Goal: Transaction & Acquisition: Purchase product/service

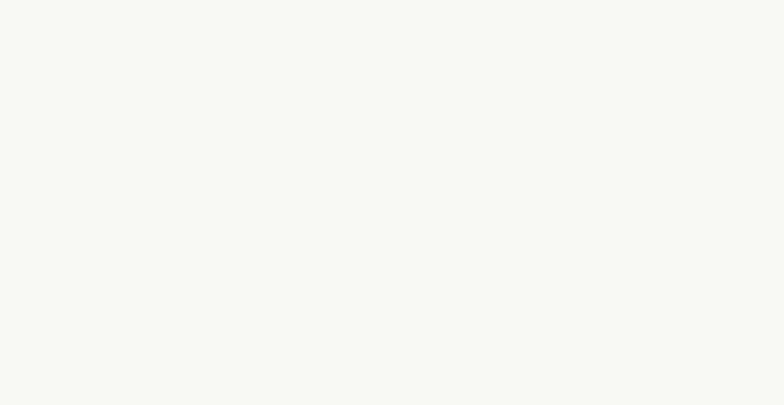
select select "CH"
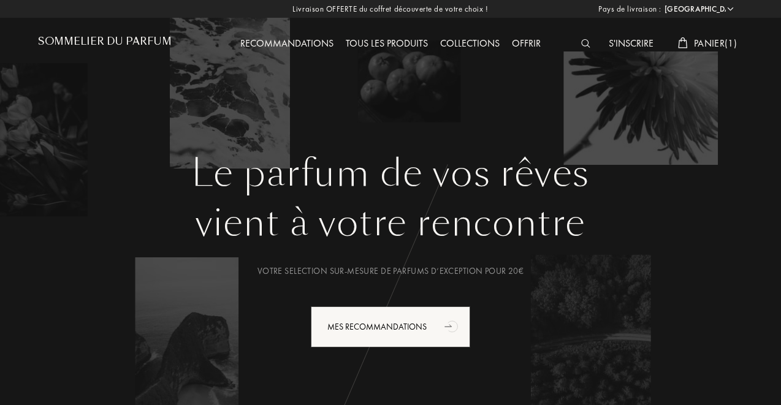
click at [466, 41] on div "Collections" at bounding box center [470, 44] width 72 height 16
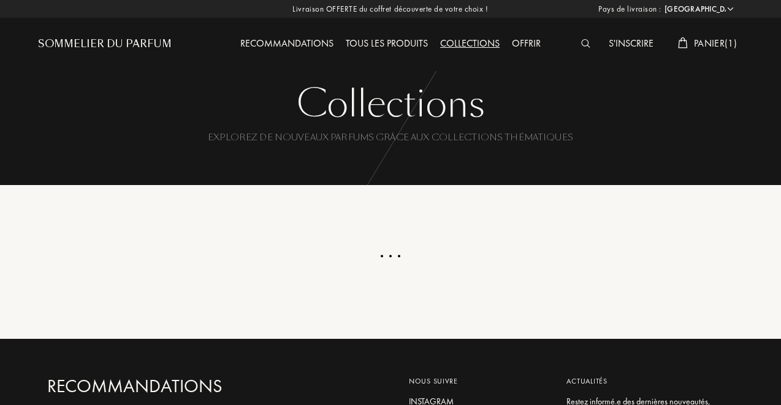
select select "CH"
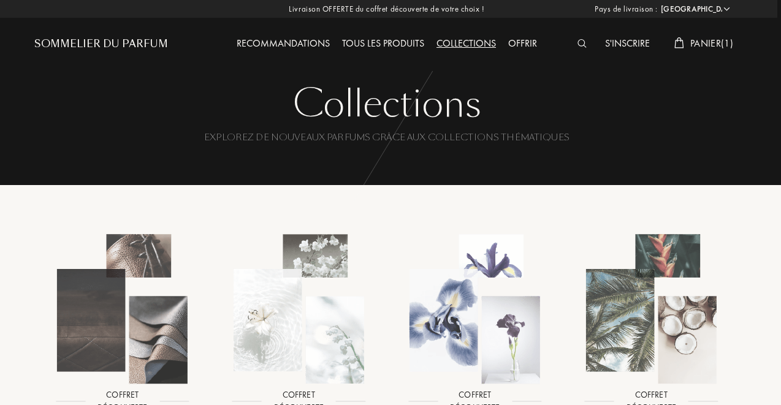
scroll to position [-1, 4]
click at [289, 40] on div "Recommandations" at bounding box center [282, 44] width 105 height 16
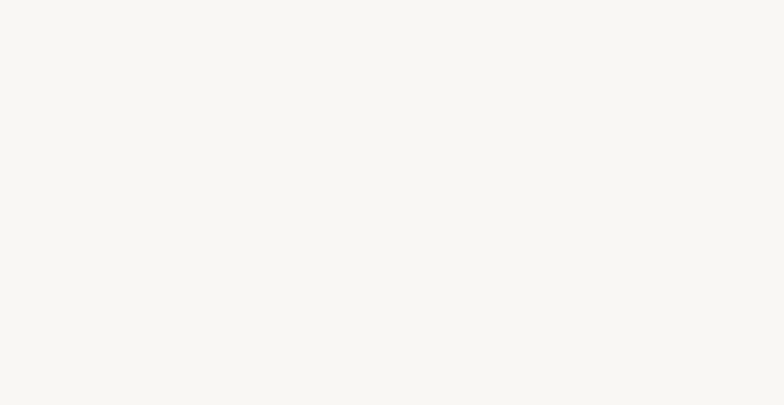
select select "CH"
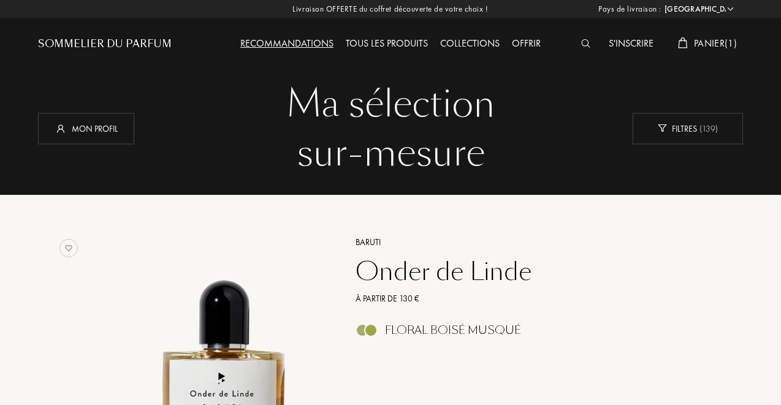
click at [374, 47] on div "Tous les produits" at bounding box center [386, 44] width 94 height 16
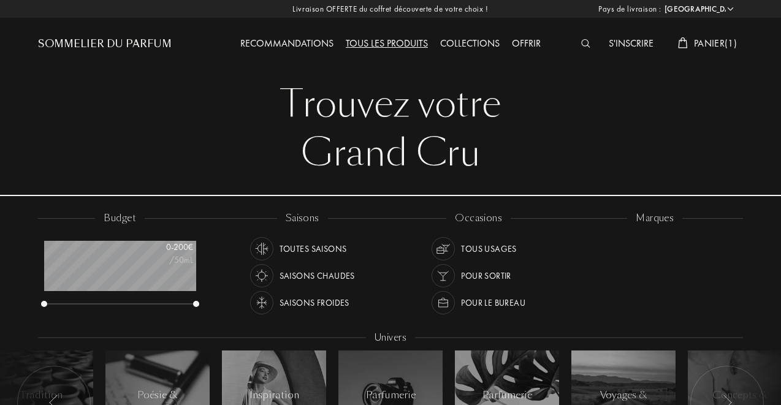
select select "CH"
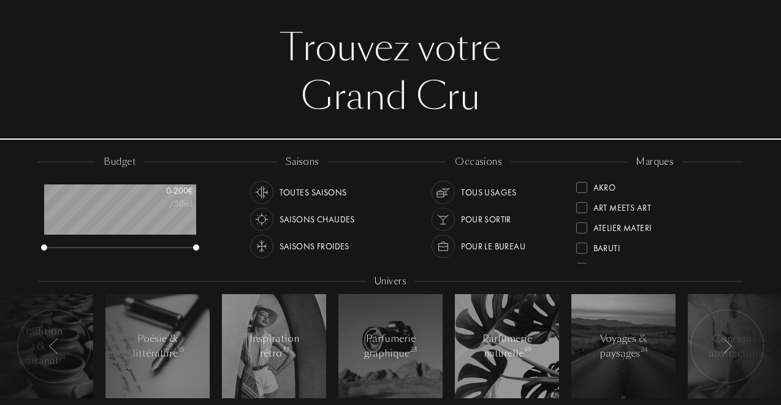
scroll to position [56, 1]
click at [264, 192] on img at bounding box center [260, 192] width 17 height 17
drag, startPoint x: 194, startPoint y: 251, endPoint x: 123, endPoint y: 249, distance: 70.5
click at [123, 249] on div "budget 0 - 200 € /50mL" at bounding box center [125, 210] width 176 height 110
click at [39, 251] on div "budget 0 - 200 € /50mL" at bounding box center [125, 210] width 176 height 110
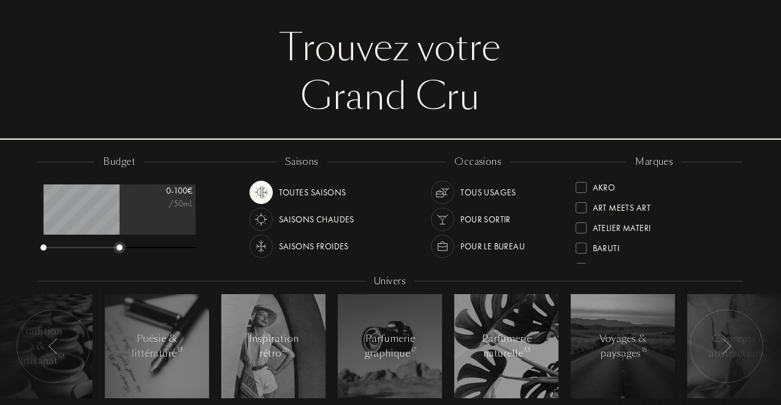
drag, startPoint x: 194, startPoint y: 247, endPoint x: 118, endPoint y: 241, distance: 76.2
click at [118, 241] on div "0 - 100 € /50mL" at bounding box center [120, 218] width 152 height 68
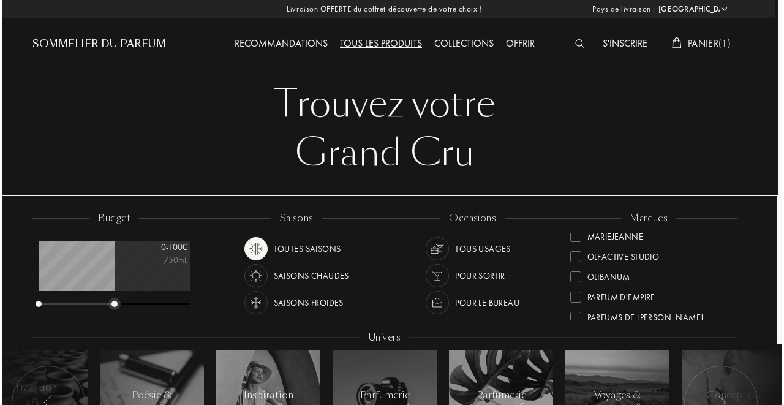
scroll to position [0, 7]
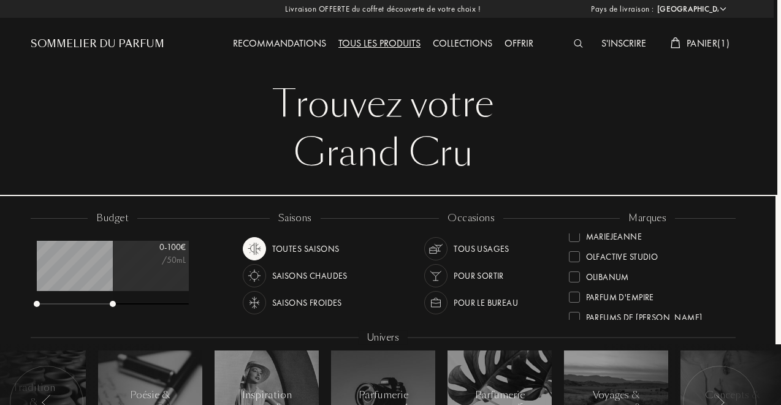
click at [679, 41] on div "Panier ( 1 )" at bounding box center [699, 44] width 71 height 16
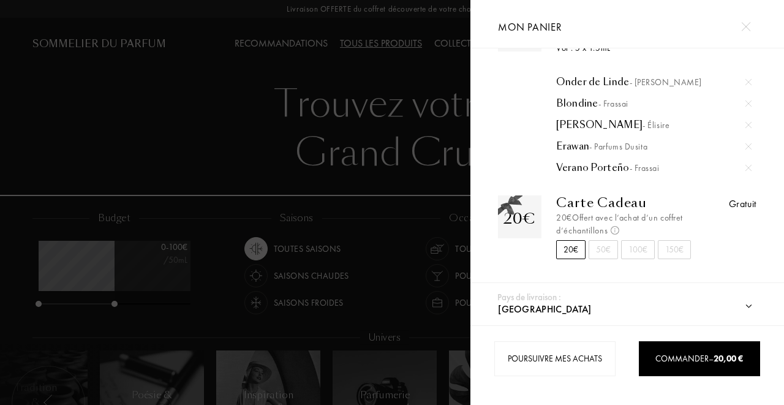
scroll to position [61, 0]
click at [605, 251] on div "50€" at bounding box center [603, 249] width 29 height 19
click at [573, 244] on div "20€" at bounding box center [570, 249] width 29 height 19
click at [569, 251] on div "20€" at bounding box center [570, 249] width 29 height 19
click at [572, 254] on div "20€" at bounding box center [570, 249] width 29 height 19
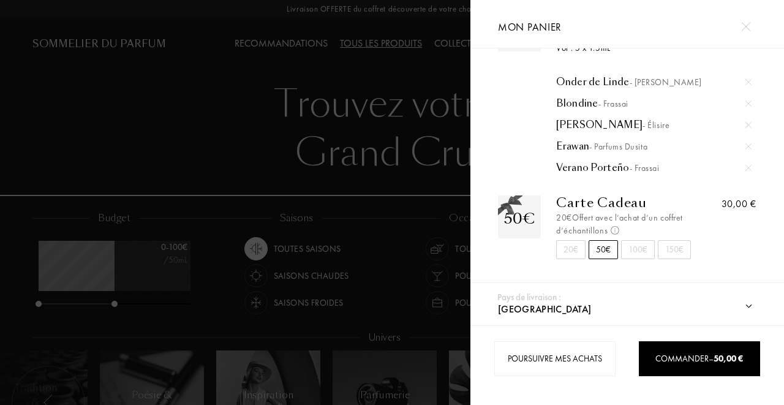
click at [572, 254] on div "20€" at bounding box center [570, 249] width 29 height 19
click at [525, 262] on div at bounding box center [627, 265] width 277 height 12
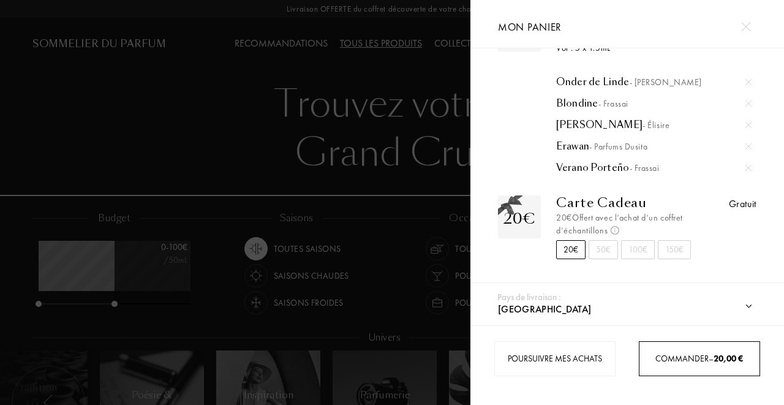
click at [673, 358] on span "Commander – 20,00 €" at bounding box center [700, 358] width 88 height 11
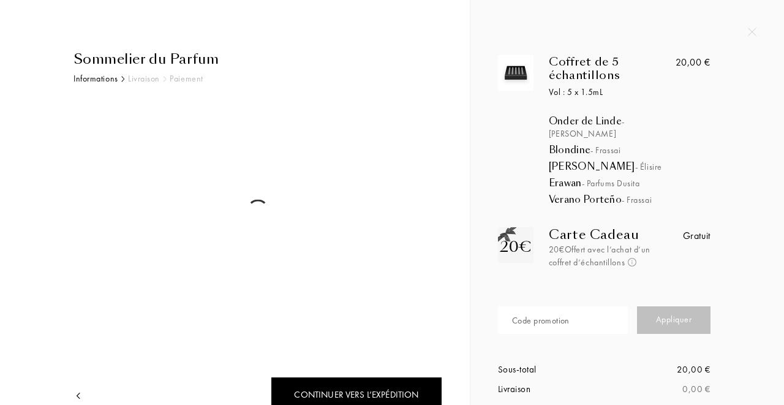
select select "CH"
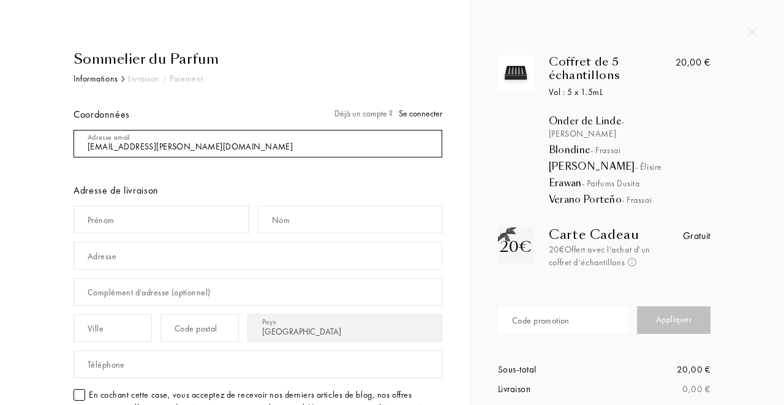
type input "[EMAIL_ADDRESS][DOMAIN_NAME]"
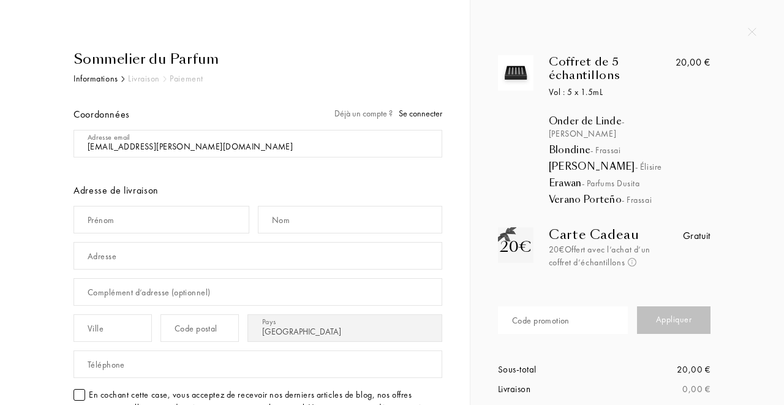
click at [95, 214] on div "Prénom" at bounding box center [101, 220] width 27 height 13
type input "Constantino"
click at [278, 225] on div "Nom" at bounding box center [281, 220] width 18 height 13
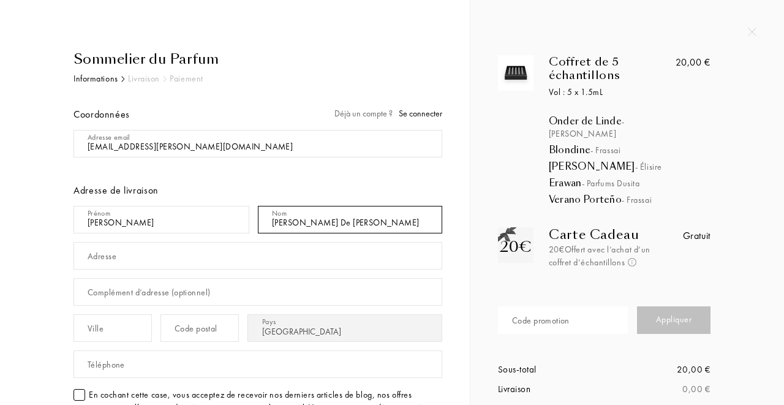
type input "Moreira De Avo Paiva"
click at [207, 253] on input "text" at bounding box center [258, 256] width 369 height 28
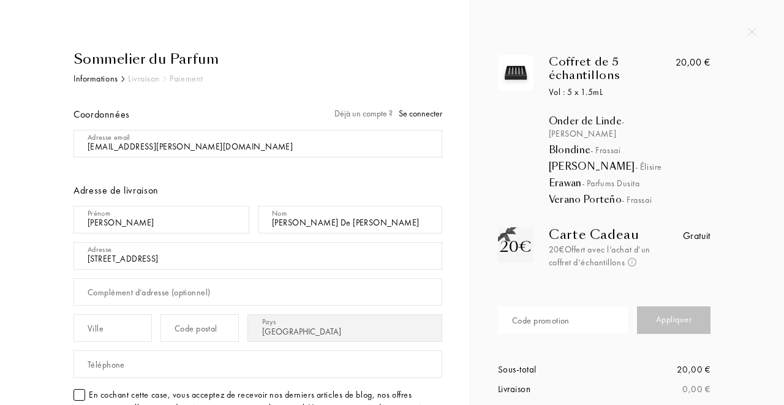
scroll to position [37, 0]
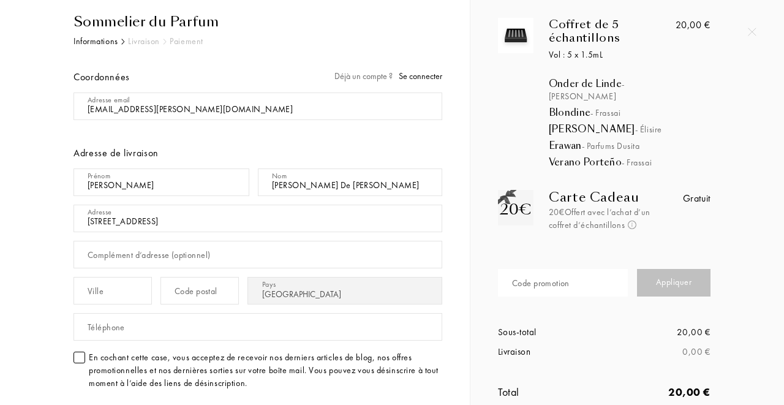
type input "Rue des Tilleuls 5"
type input "1"
type input "Vevey"
type input "1800"
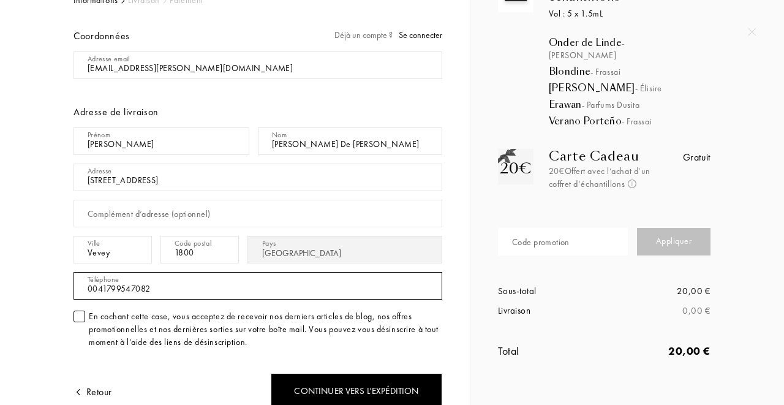
scroll to position [85, 0]
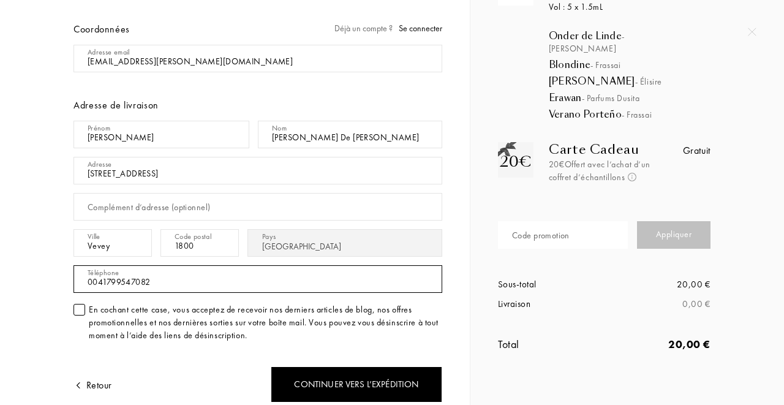
type input "0041799547082"
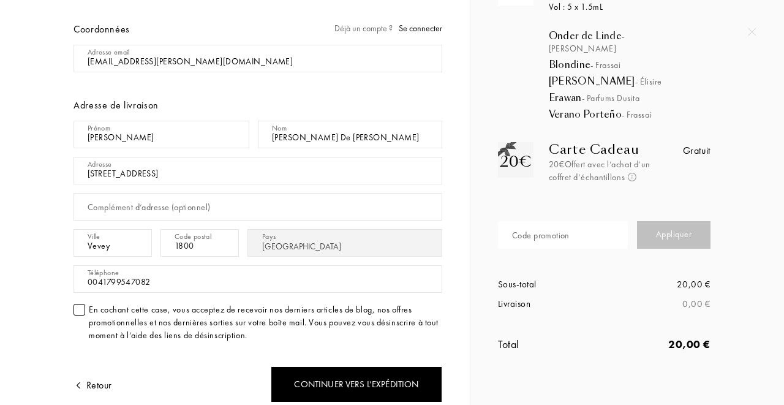
click at [80, 308] on div at bounding box center [80, 310] width 12 height 12
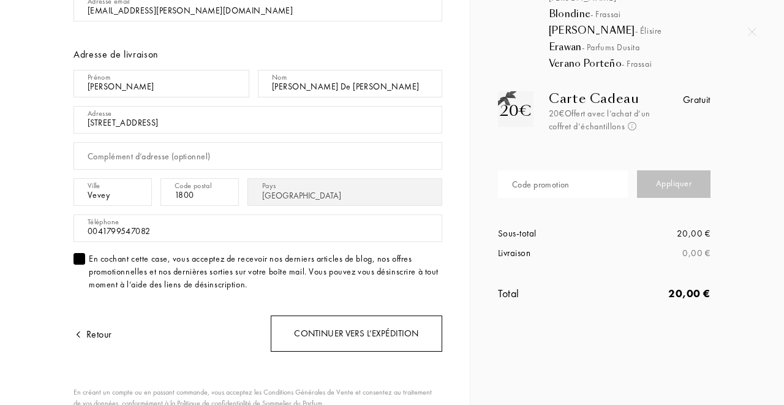
click at [296, 332] on div "Continuer vers l’expédition" at bounding box center [357, 334] width 172 height 36
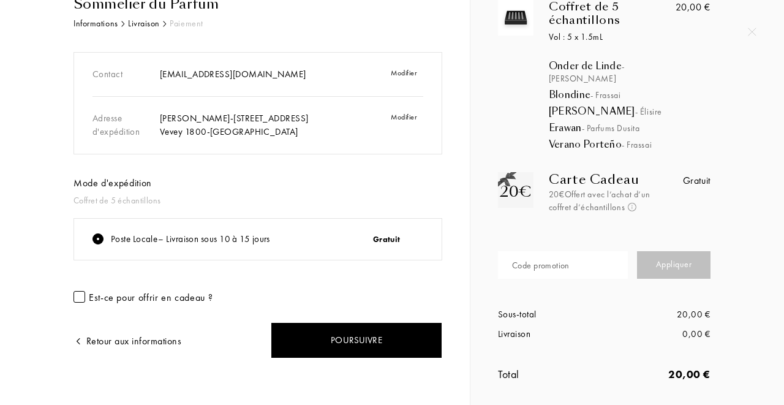
scroll to position [56, 0]
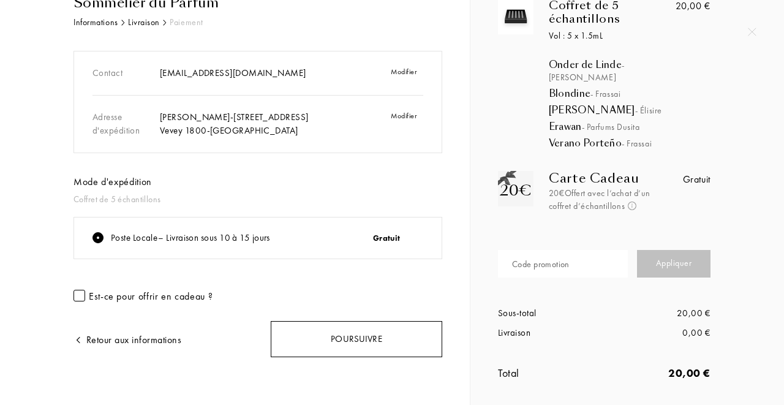
click at [331, 341] on div "Poursuivre" at bounding box center [357, 339] width 172 height 36
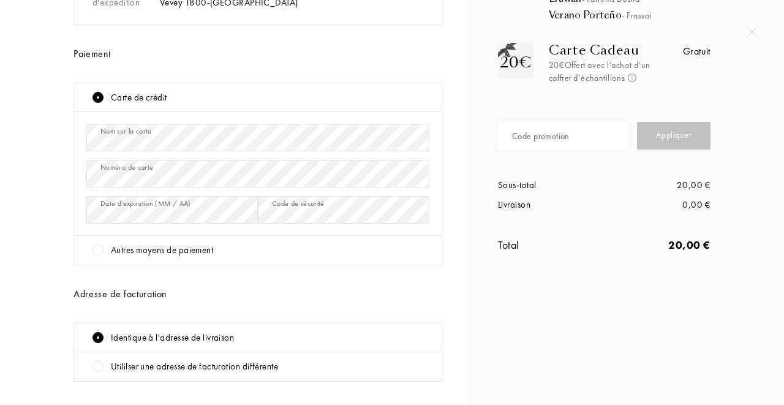
scroll to position [278, 0]
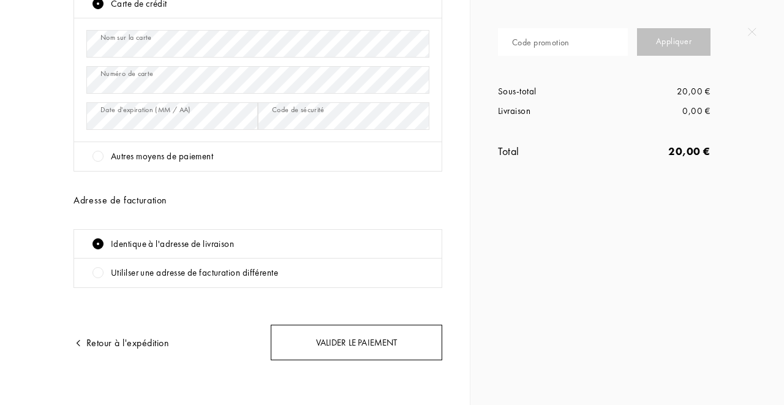
click at [309, 344] on div "Valider le paiement" at bounding box center [357, 343] width 172 height 36
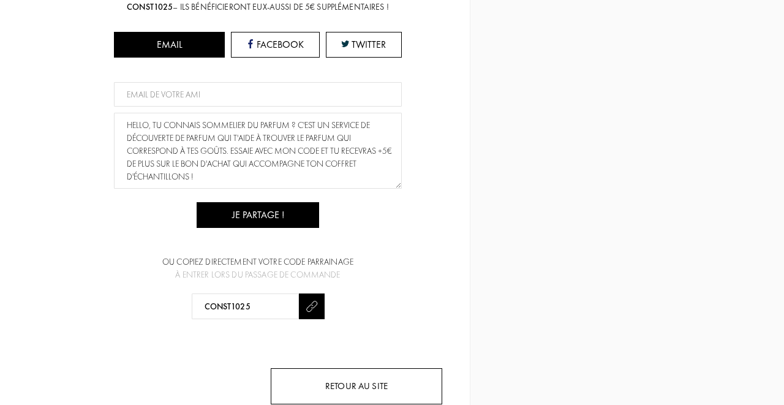
scroll to position [295, 0]
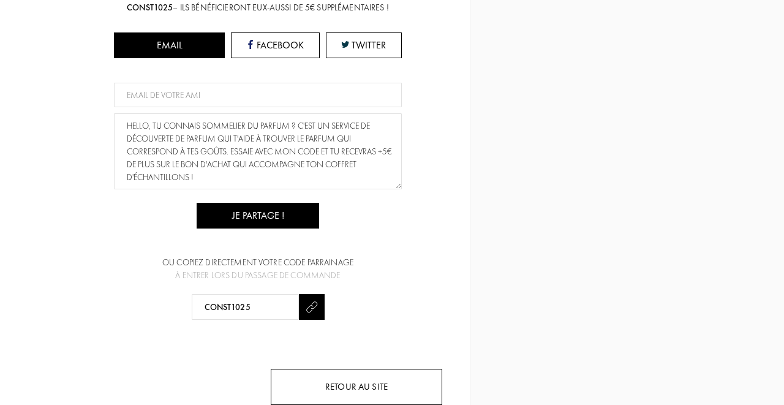
click at [319, 369] on div "Retour au site" at bounding box center [357, 387] width 172 height 36
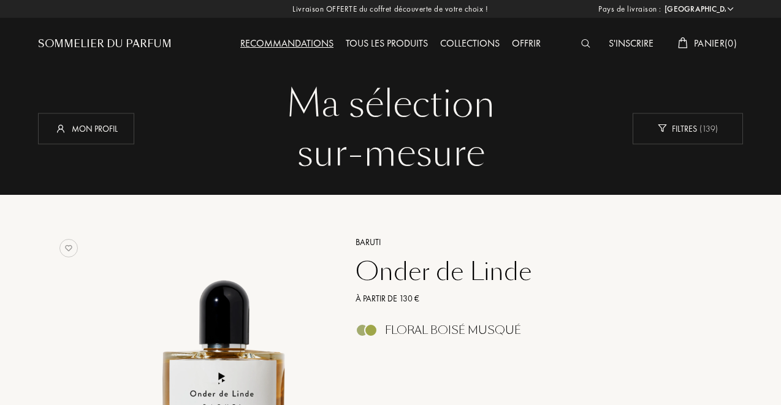
select select "CH"
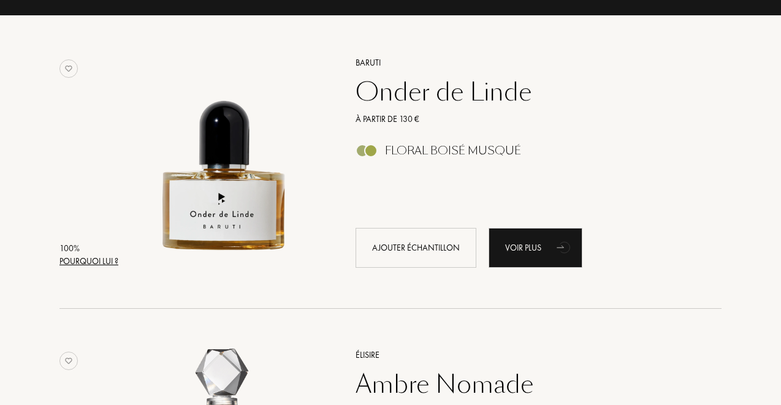
scroll to position [184, 0]
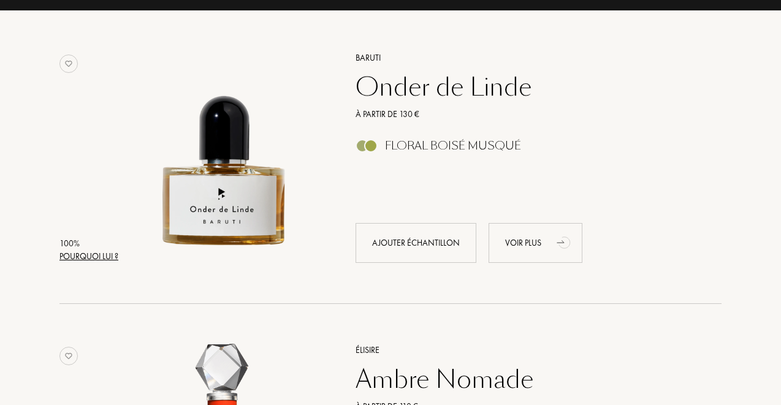
click at [561, 248] on icon "animation" at bounding box center [565, 243] width 14 height 15
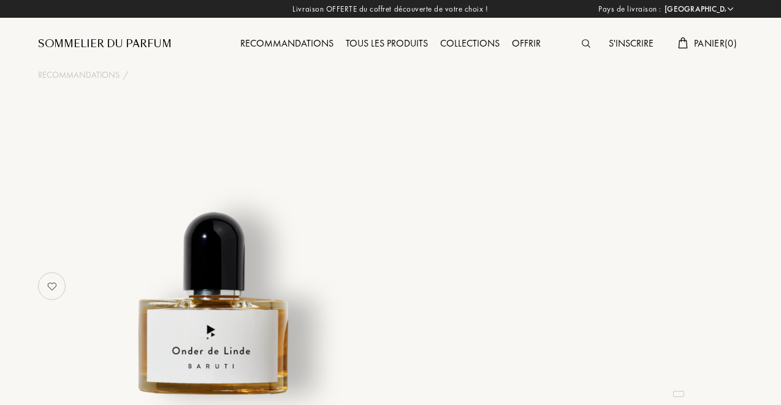
select select "CH"
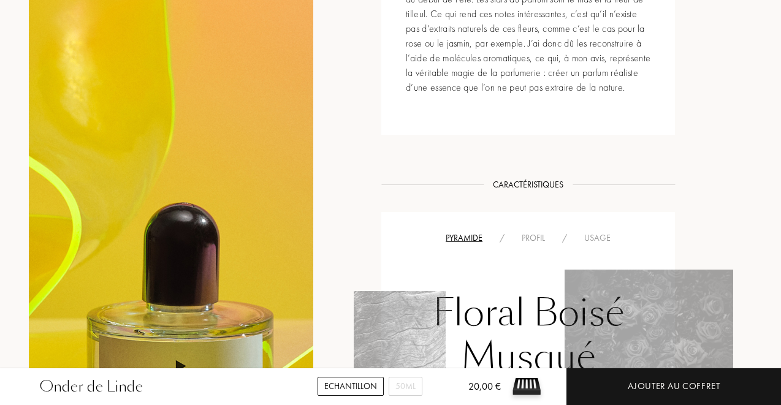
scroll to position [564, 9]
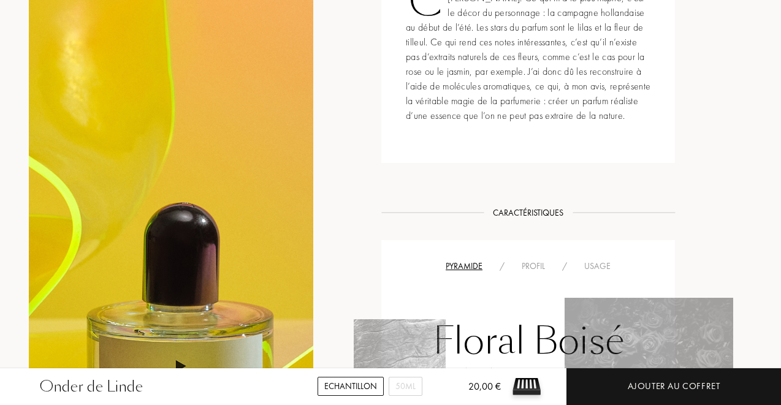
click at [585, 268] on div "Usage" at bounding box center [597, 266] width 44 height 13
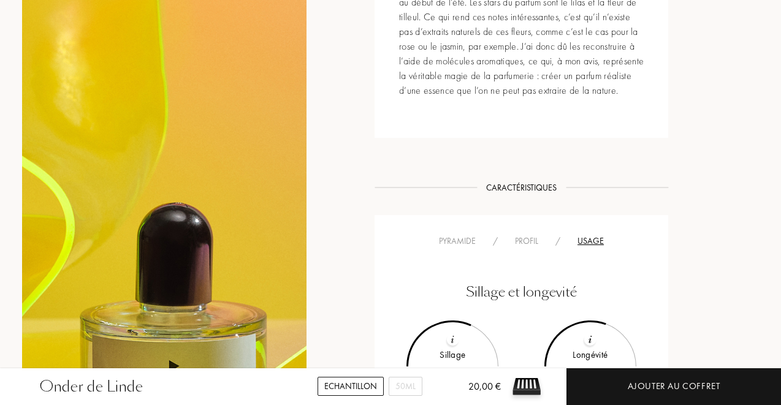
scroll to position [612, 16]
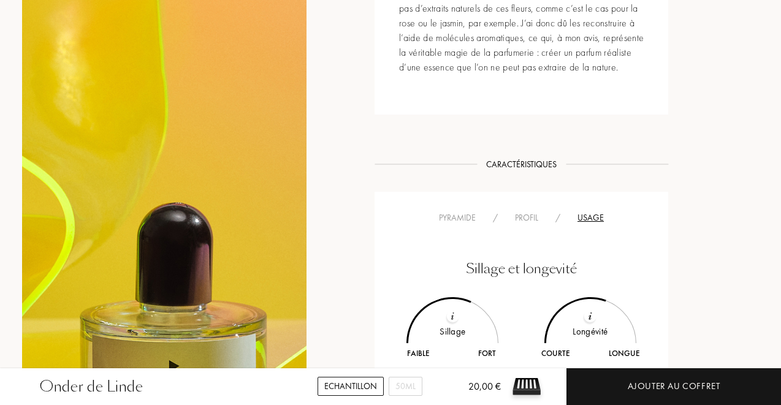
click at [522, 218] on div "Profil" at bounding box center [526, 217] width 40 height 13
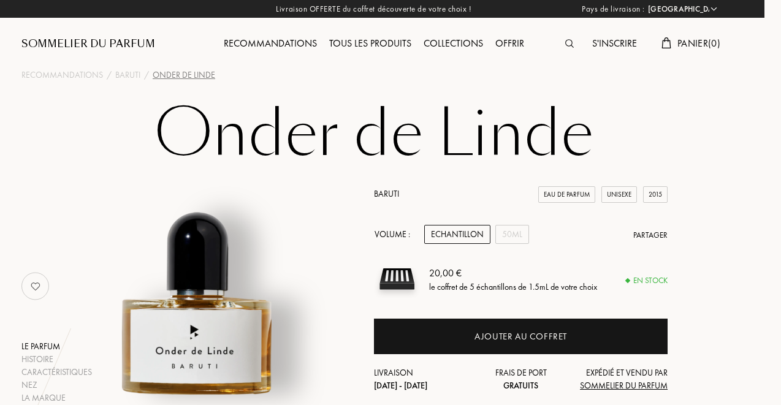
scroll to position [0, 17]
click at [512, 232] on div "50mL" at bounding box center [512, 234] width 34 height 19
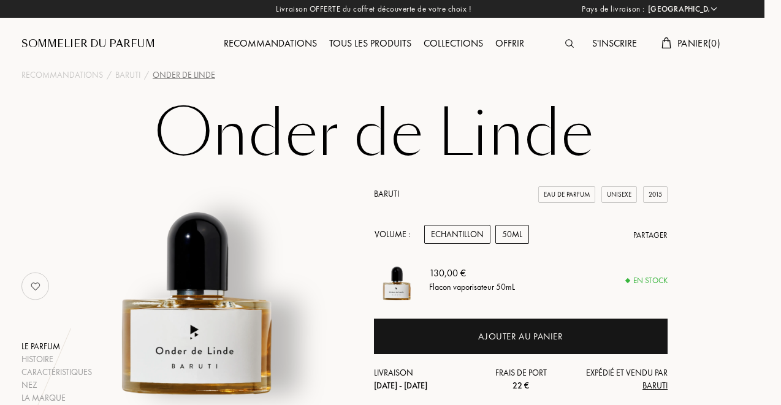
click at [466, 229] on div "Echantillon" at bounding box center [457, 234] width 66 height 19
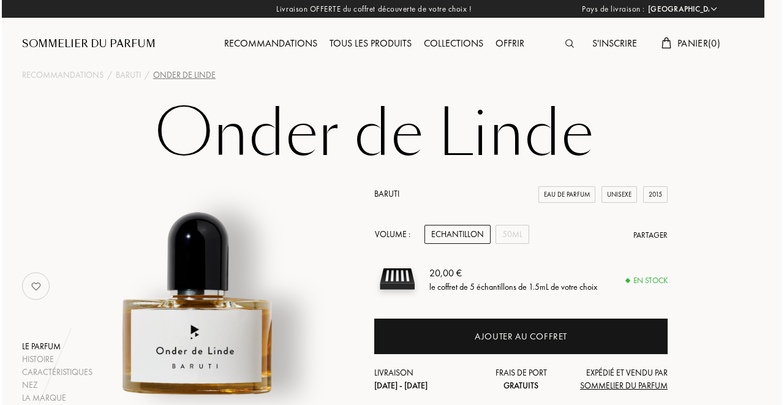
scroll to position [0, 18]
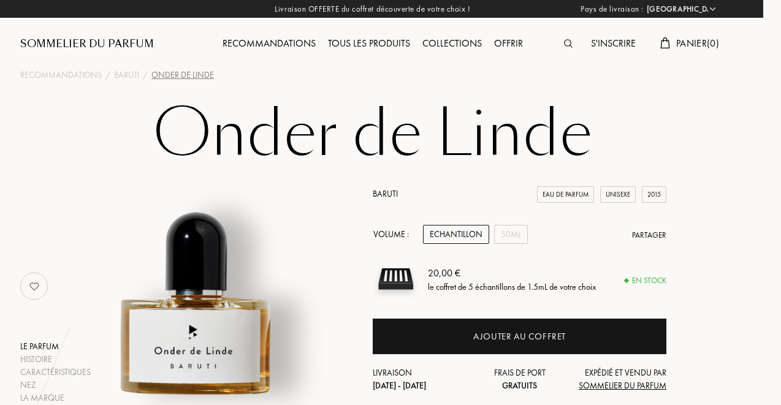
click at [689, 42] on span "Panier ( 0 )" at bounding box center [697, 43] width 43 height 13
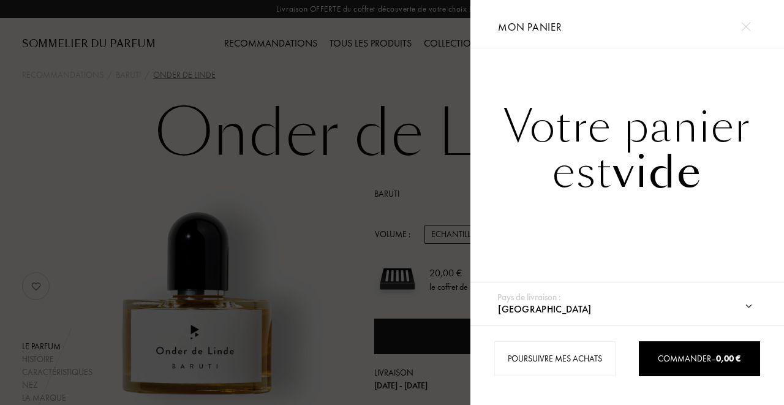
click at [751, 23] on div at bounding box center [745, 26] width 21 height 21
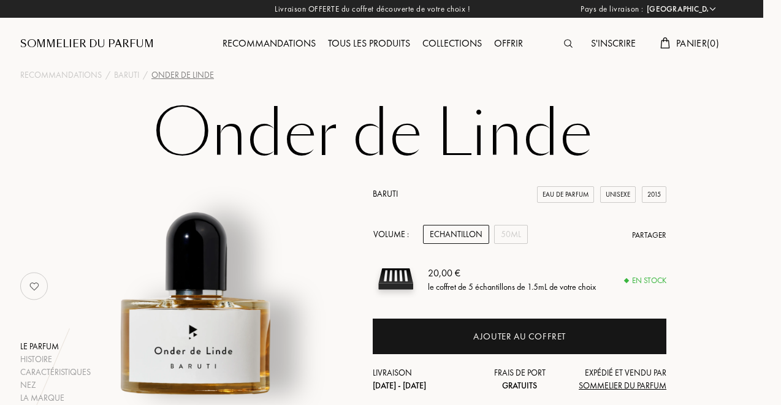
click at [180, 10] on div "Livraison OFFERTE du coffret découverte de votre choix ! Pays de livraison : Af…" at bounding box center [372, 9] width 781 height 18
click at [564, 47] on img at bounding box center [568, 43] width 9 height 9
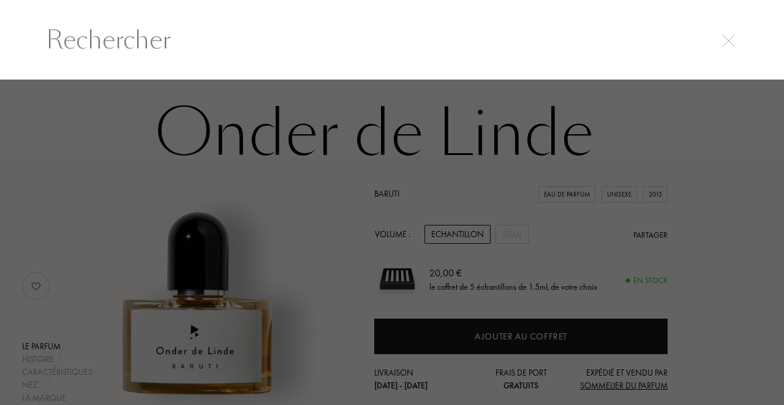
click at [405, 53] on input "text" at bounding box center [391, 39] width 741 height 37
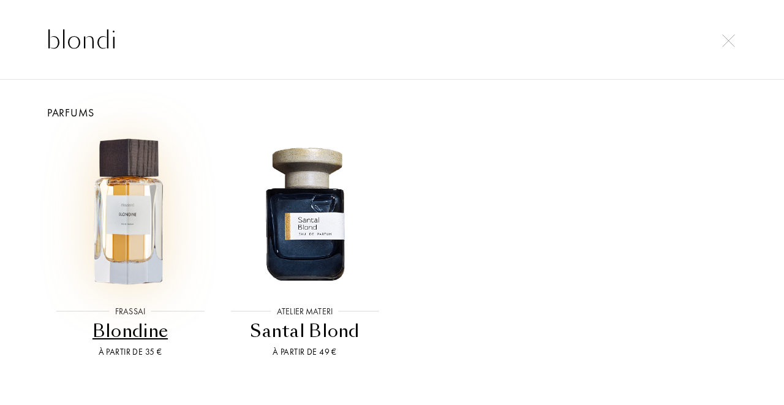
type input "blondi"
click at [113, 228] on img at bounding box center [129, 212] width 157 height 157
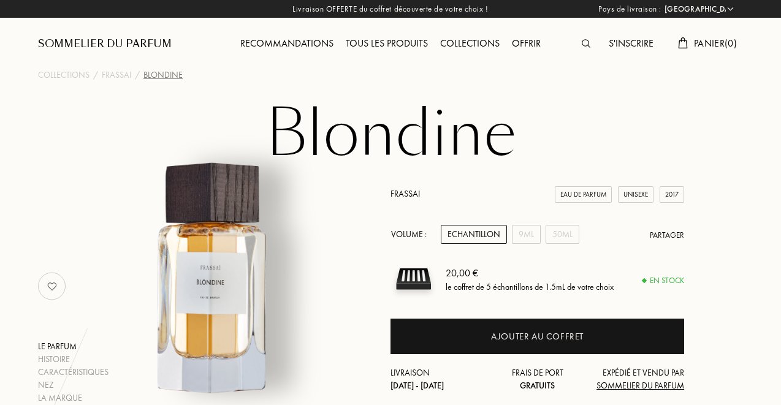
select select "CH"
click at [557, 234] on div "50mL" at bounding box center [562, 234] width 34 height 19
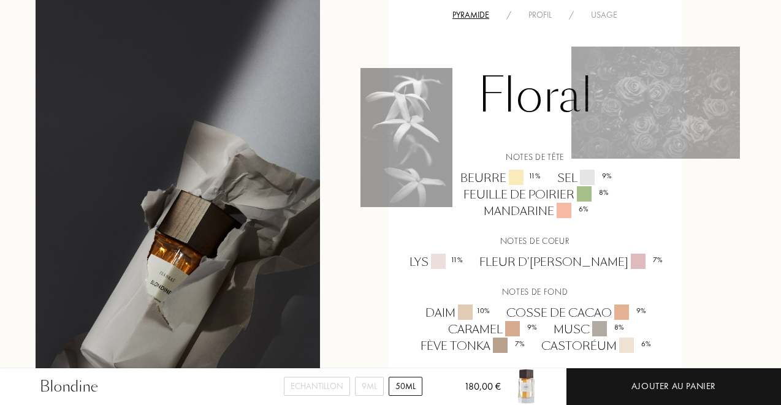
scroll to position [660, 2]
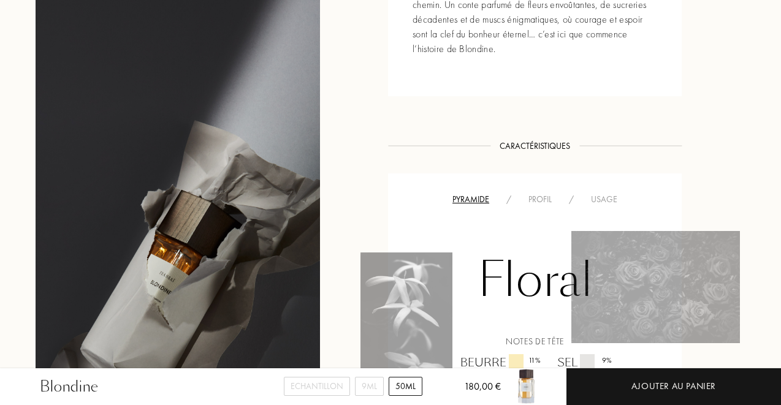
click at [555, 193] on div "Profil" at bounding box center [540, 199] width 40 height 13
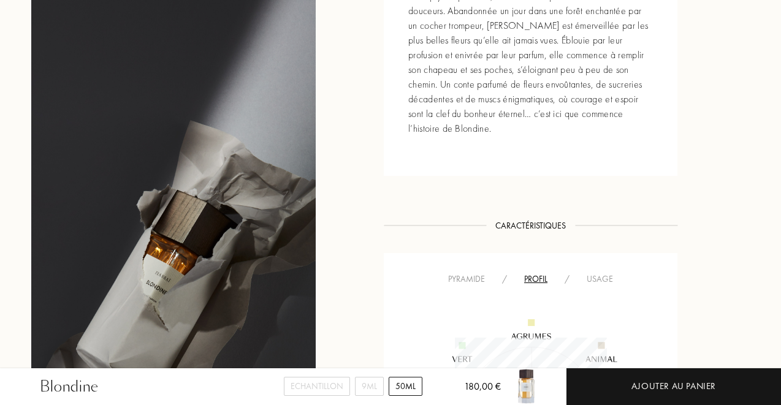
scroll to position [704, 7]
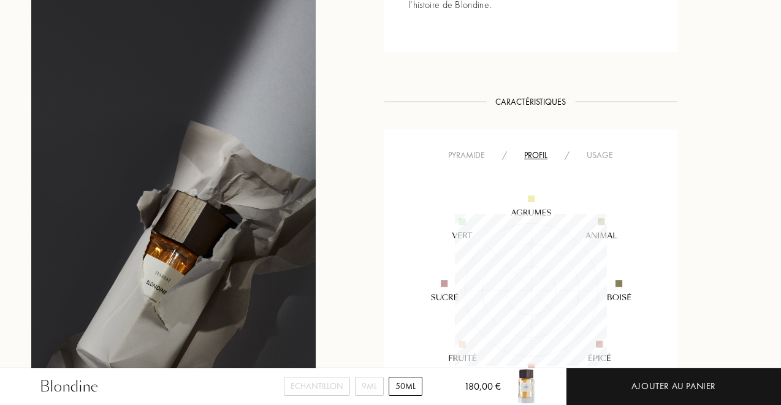
click at [601, 132] on div "Pyramide / Profil / Usage Blondine Votre profil" at bounding box center [531, 298] width 294 height 338
click at [599, 149] on div "Usage" at bounding box center [600, 155] width 44 height 13
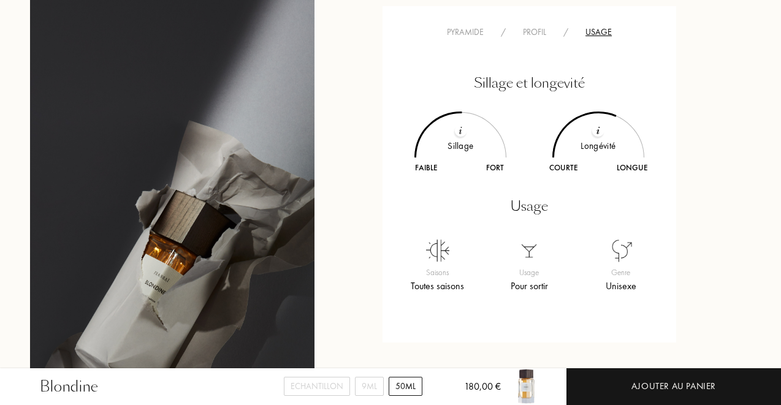
scroll to position [819, 9]
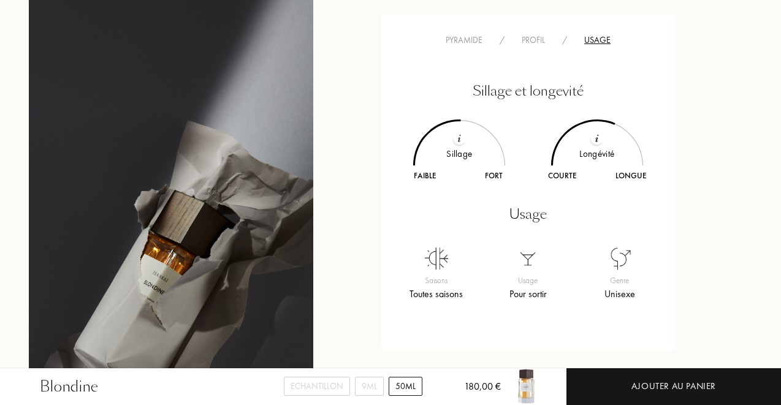
click at [463, 47] on div "Sillage et longevité Sillage Faible Fort Longévité Courte Longue Usage Saisons …" at bounding box center [527, 182] width 275 height 270
click at [458, 34] on div "Pyramide" at bounding box center [464, 40] width 54 height 13
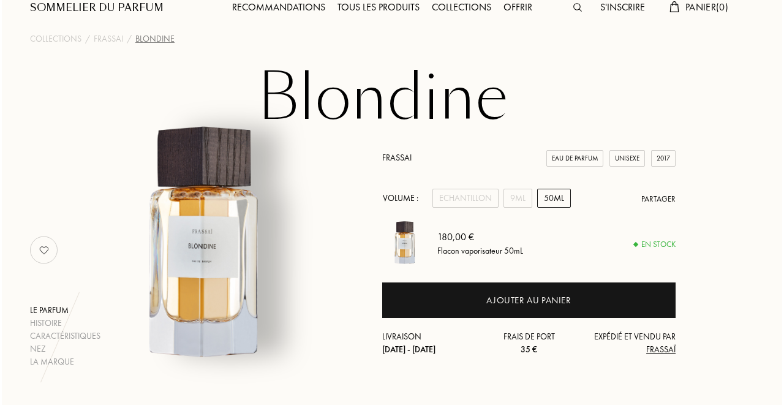
scroll to position [0, 10]
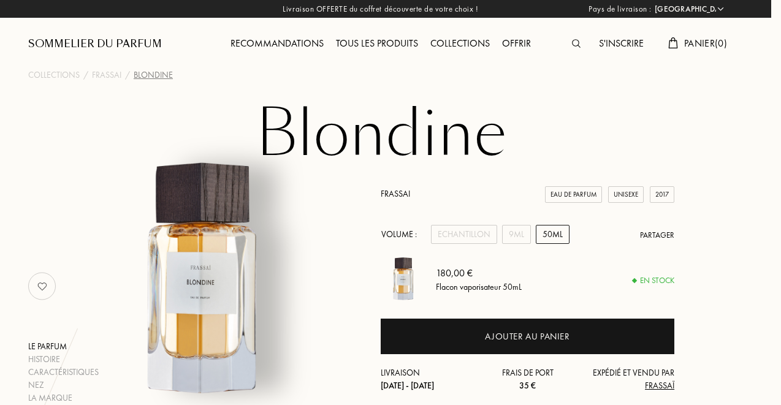
click at [573, 44] on img at bounding box center [576, 43] width 9 height 9
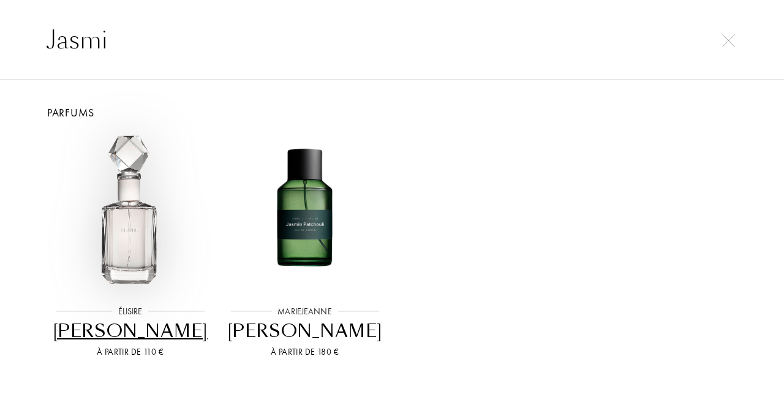
type input "Jasmi"
click at [142, 206] on img at bounding box center [129, 212] width 157 height 157
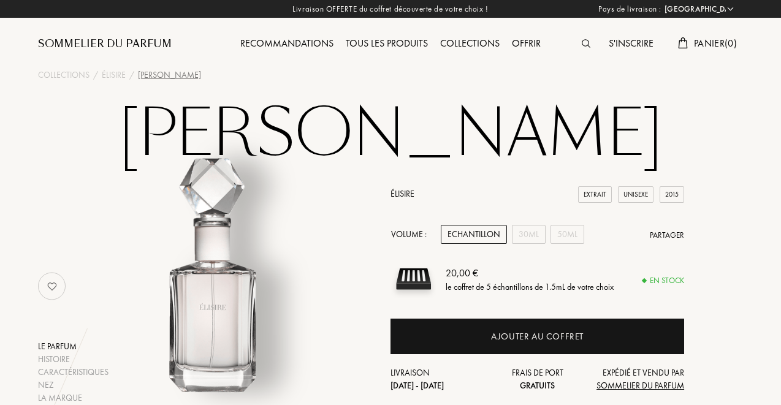
select select "CH"
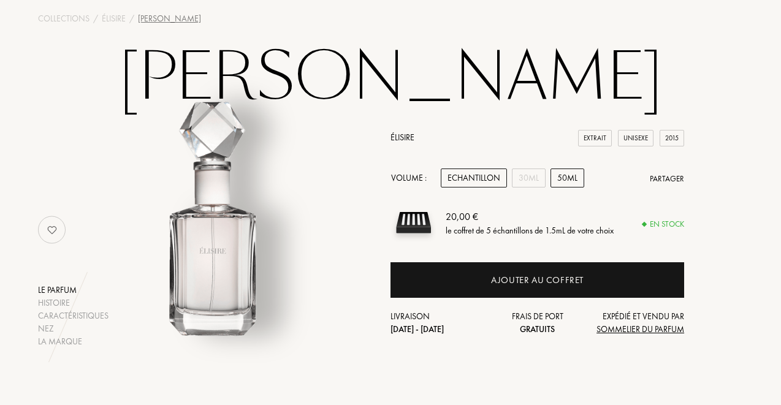
click at [560, 184] on div "50mL" at bounding box center [567, 178] width 34 height 19
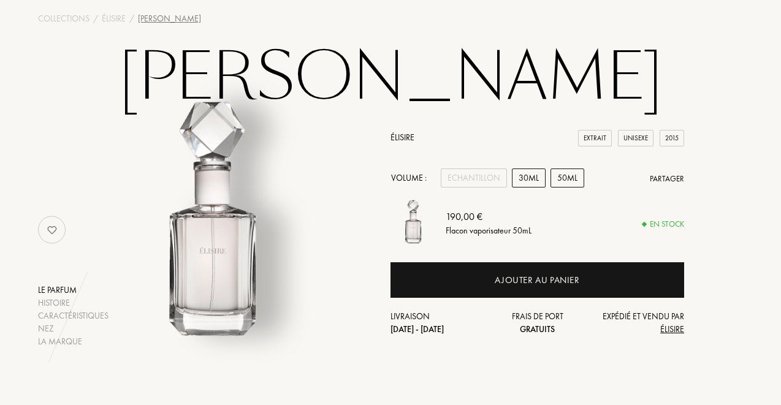
click at [529, 180] on div "30mL" at bounding box center [529, 178] width 34 height 19
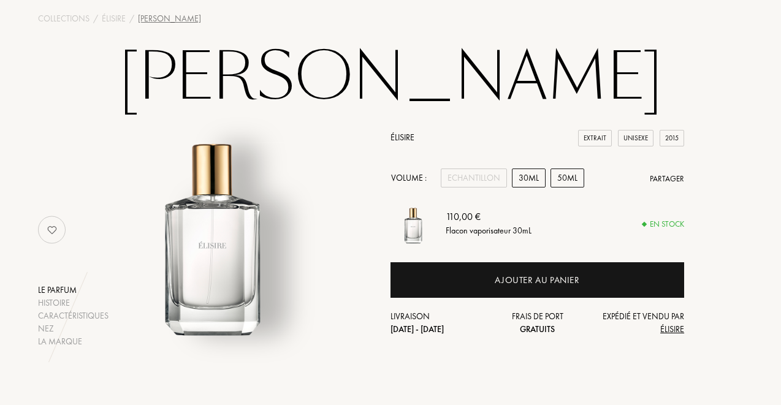
click at [569, 179] on div "50mL" at bounding box center [567, 178] width 34 height 19
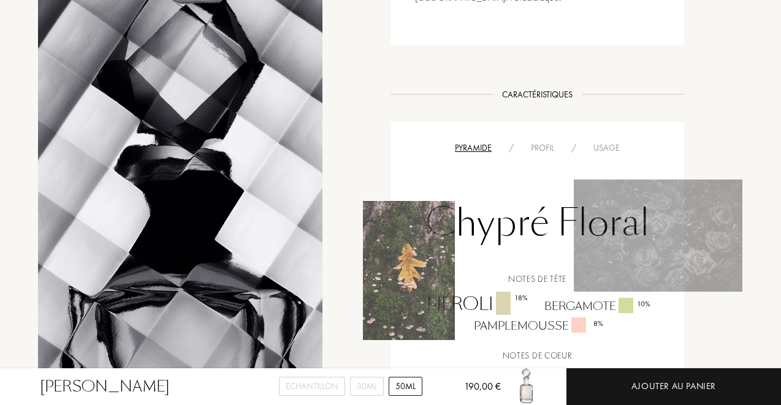
scroll to position [618, 0]
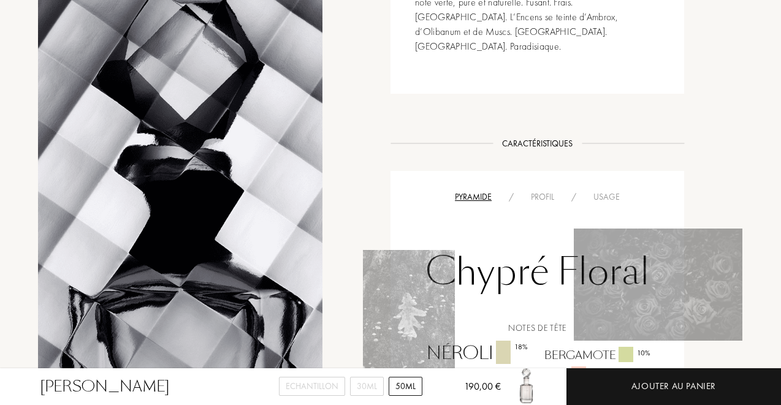
click at [534, 191] on div "Profil" at bounding box center [542, 197] width 40 height 13
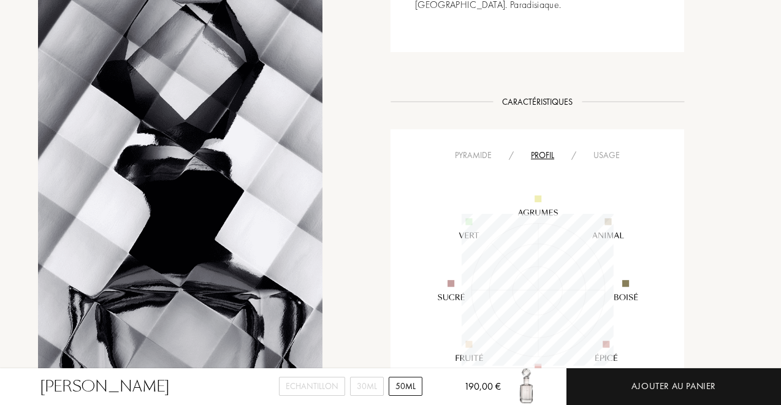
scroll to position [624, 0]
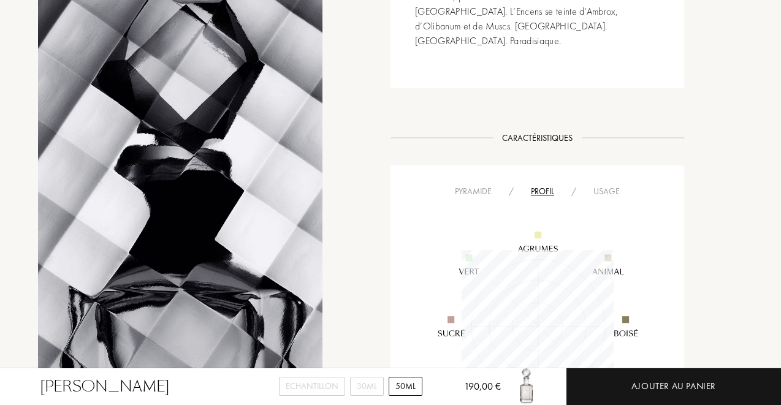
click at [601, 184] on div "Pyramide / Profil / Usage" at bounding box center [537, 191] width 275 height 15
click at [605, 185] on div "Usage" at bounding box center [607, 191] width 44 height 13
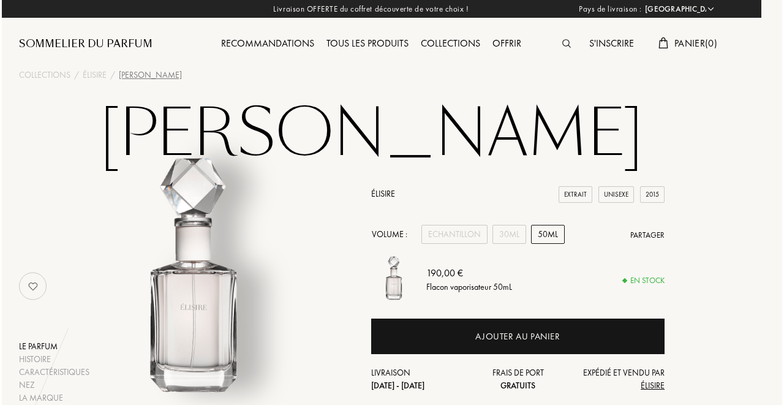
scroll to position [0, 21]
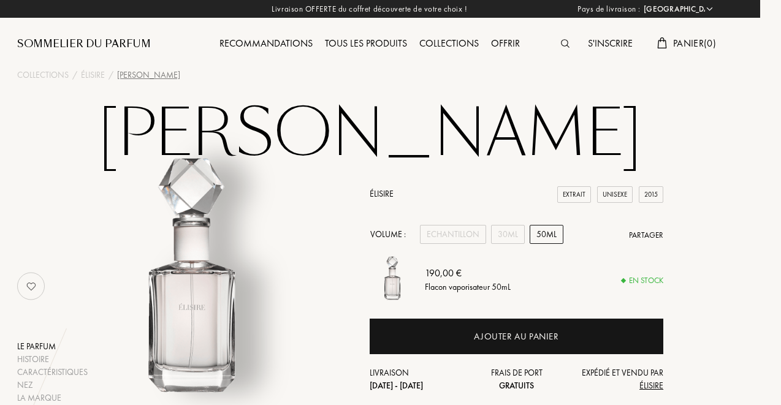
click at [563, 45] on img at bounding box center [565, 43] width 9 height 9
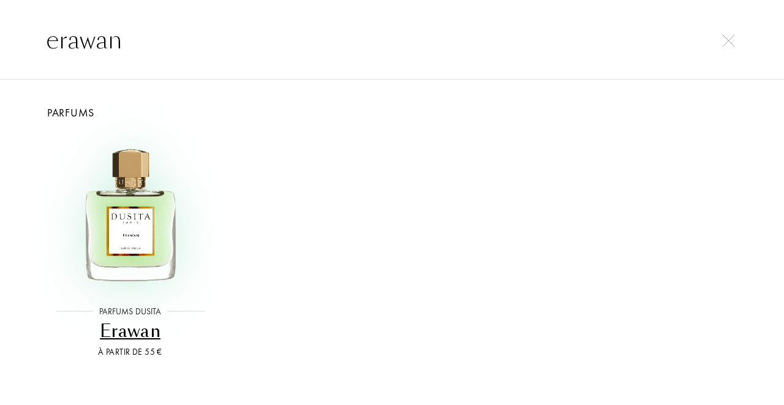
type input "erawan"
click at [139, 227] on img at bounding box center [129, 212] width 157 height 157
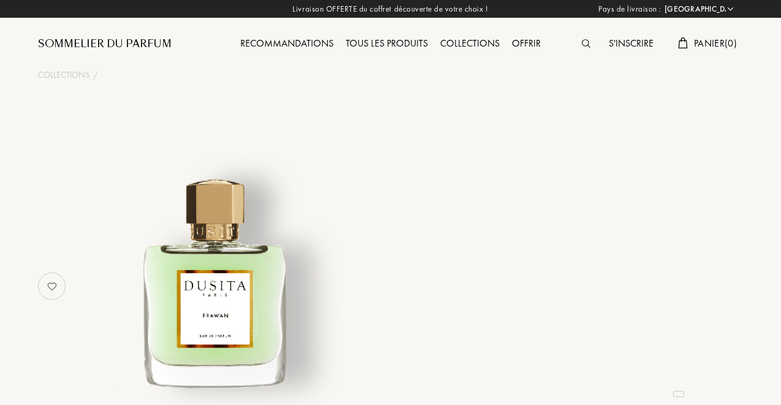
select select "CH"
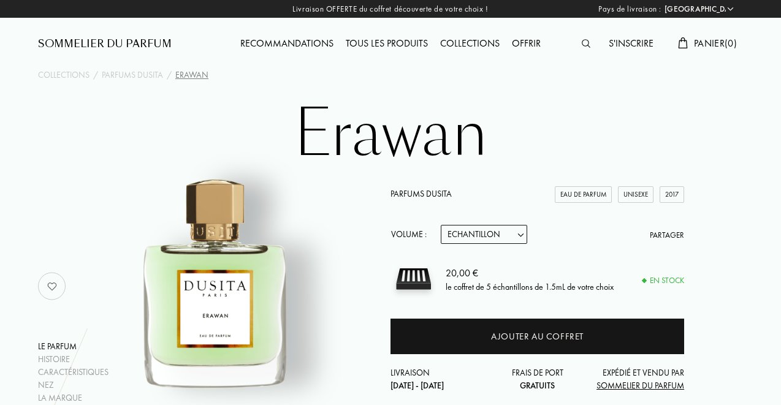
click at [516, 234] on select "Echantillon 15mL 22.5mL (3 * 7.5mL) 50mL 100mL" at bounding box center [484, 234] width 86 height 19
select select "3"
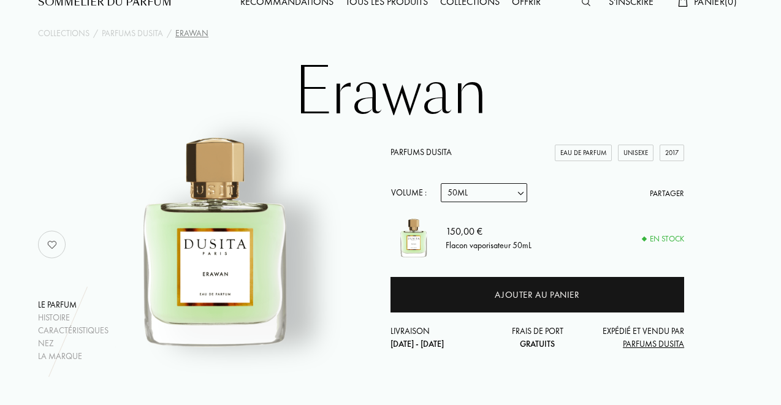
scroll to position [45, 0]
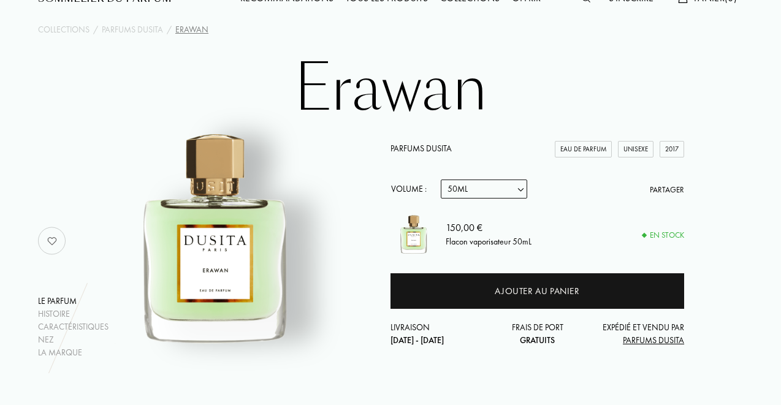
select select "4"
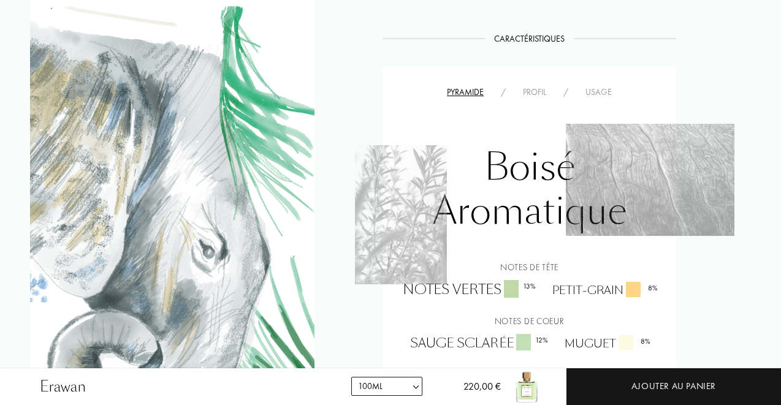
scroll to position [681, 8]
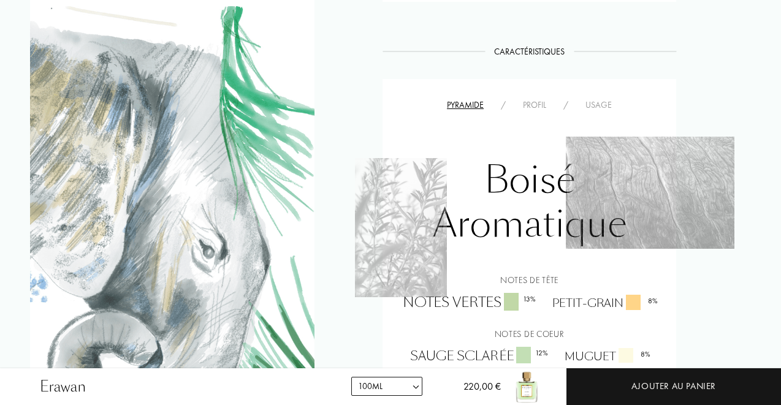
click at [535, 112] on div "Profil" at bounding box center [534, 105] width 40 height 13
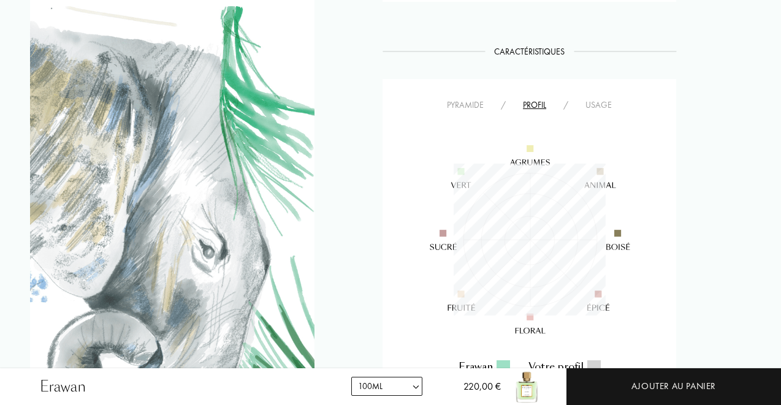
scroll to position [152, 152]
click at [590, 112] on div "Usage" at bounding box center [599, 105] width 44 height 13
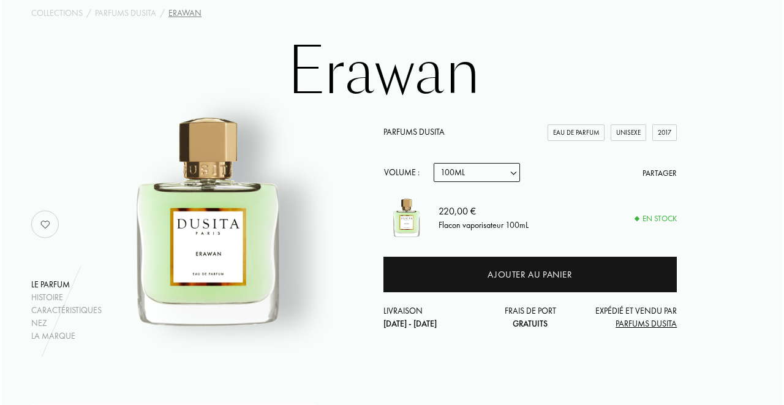
scroll to position [0, 9]
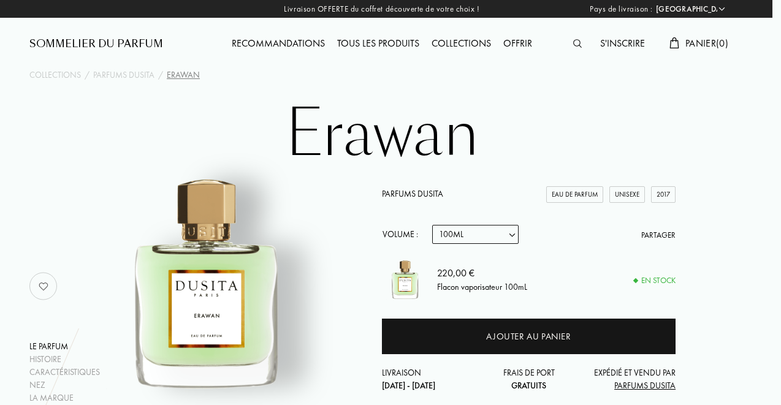
click at [569, 45] on div at bounding box center [580, 44] width 27 height 16
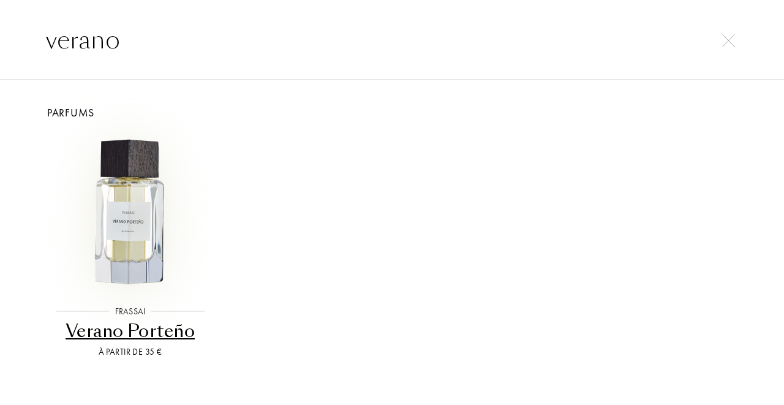
type input "verano"
click at [160, 211] on img at bounding box center [129, 212] width 157 height 157
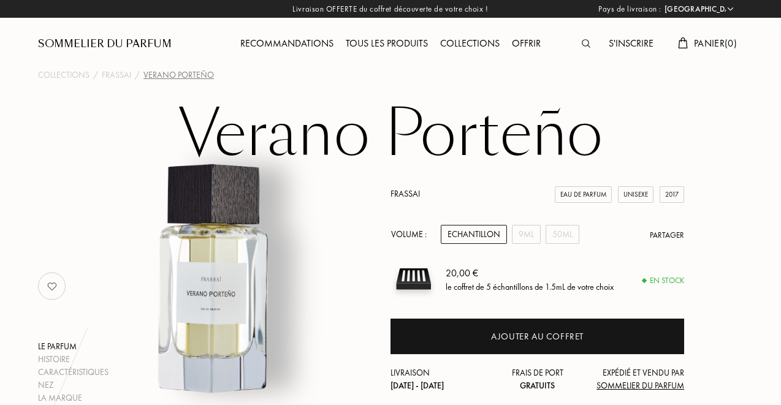
select select "CH"
click at [570, 232] on div "50mL" at bounding box center [562, 234] width 34 height 19
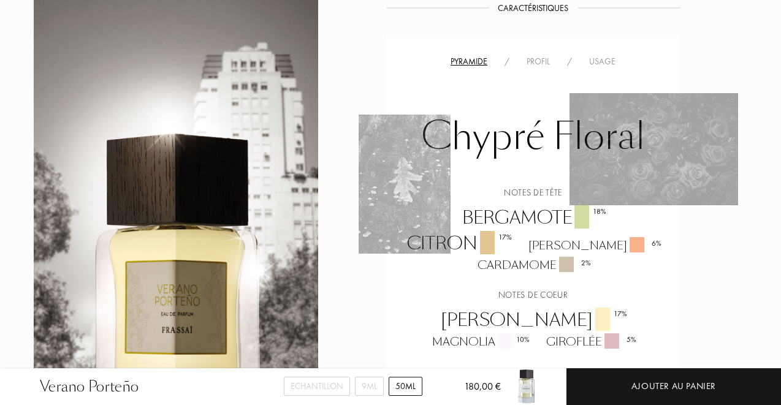
scroll to position [806, 4]
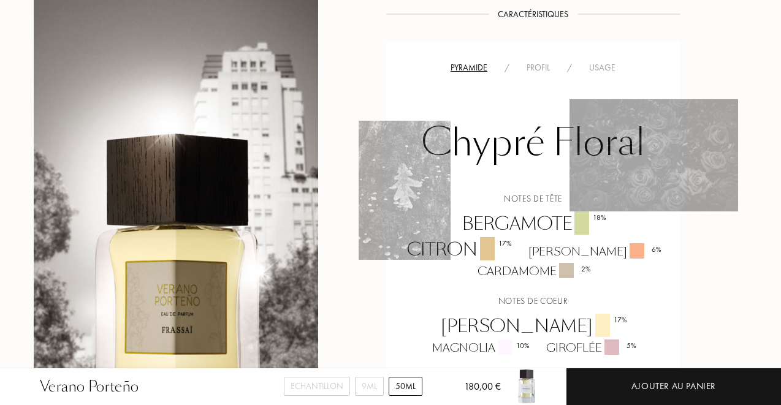
click at [537, 61] on div "Profil" at bounding box center [538, 67] width 40 height 13
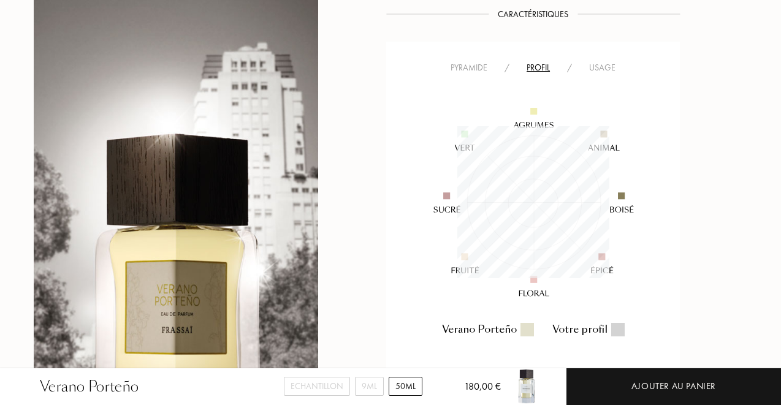
scroll to position [757, 4]
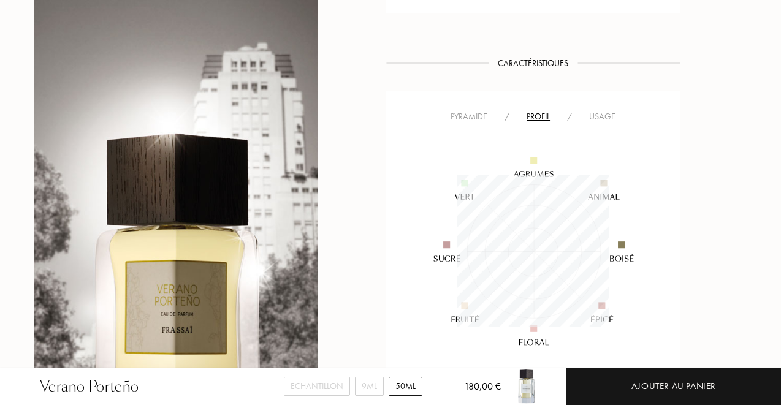
click at [604, 110] on div "Usage" at bounding box center [602, 116] width 44 height 13
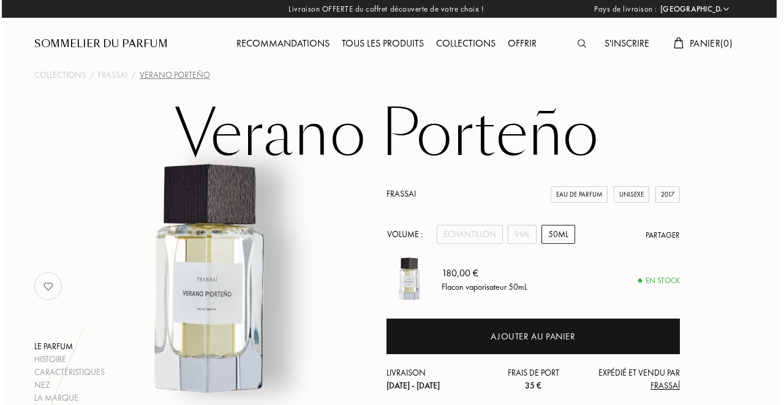
scroll to position [0, 6]
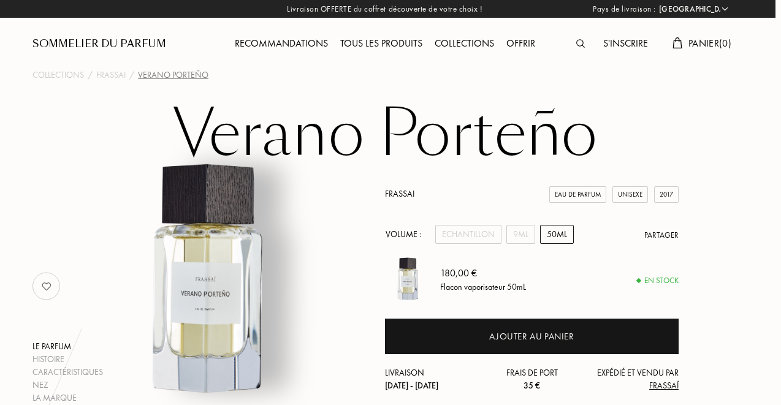
click at [579, 44] on img at bounding box center [580, 43] width 9 height 9
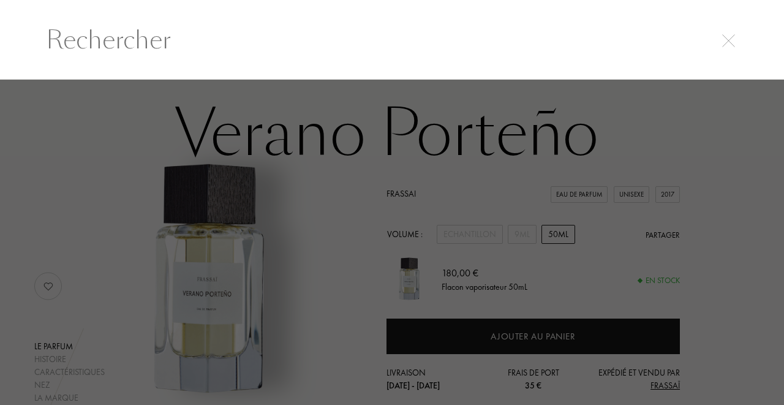
click at [394, 37] on input "text" at bounding box center [391, 39] width 741 height 37
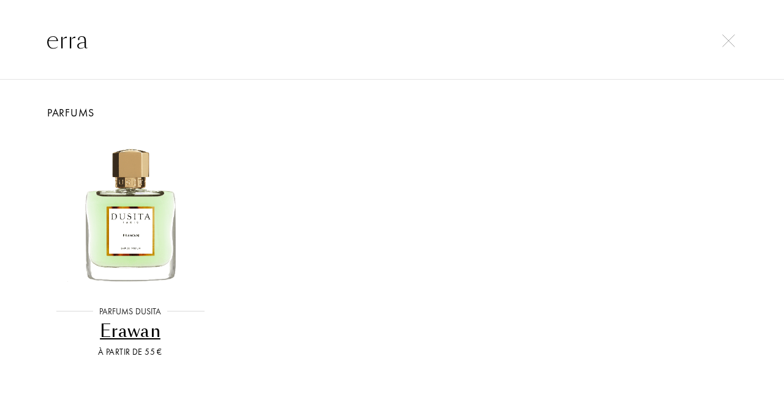
type input "erra"
drag, startPoint x: 362, startPoint y: 63, endPoint x: 108, endPoint y: 224, distance: 300.0
click at [108, 224] on img at bounding box center [129, 212] width 157 height 157
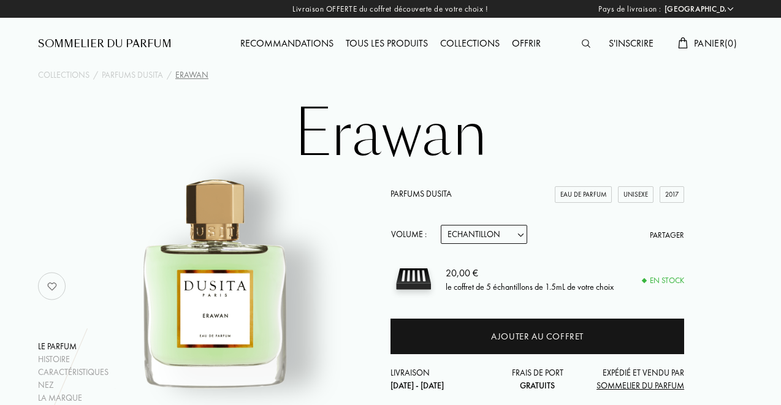
select select "CH"
click at [510, 238] on select "Echantillon 15mL 22.5mL (3 * 7.5mL) 50mL 100mL" at bounding box center [484, 234] width 86 height 19
select select "3"
